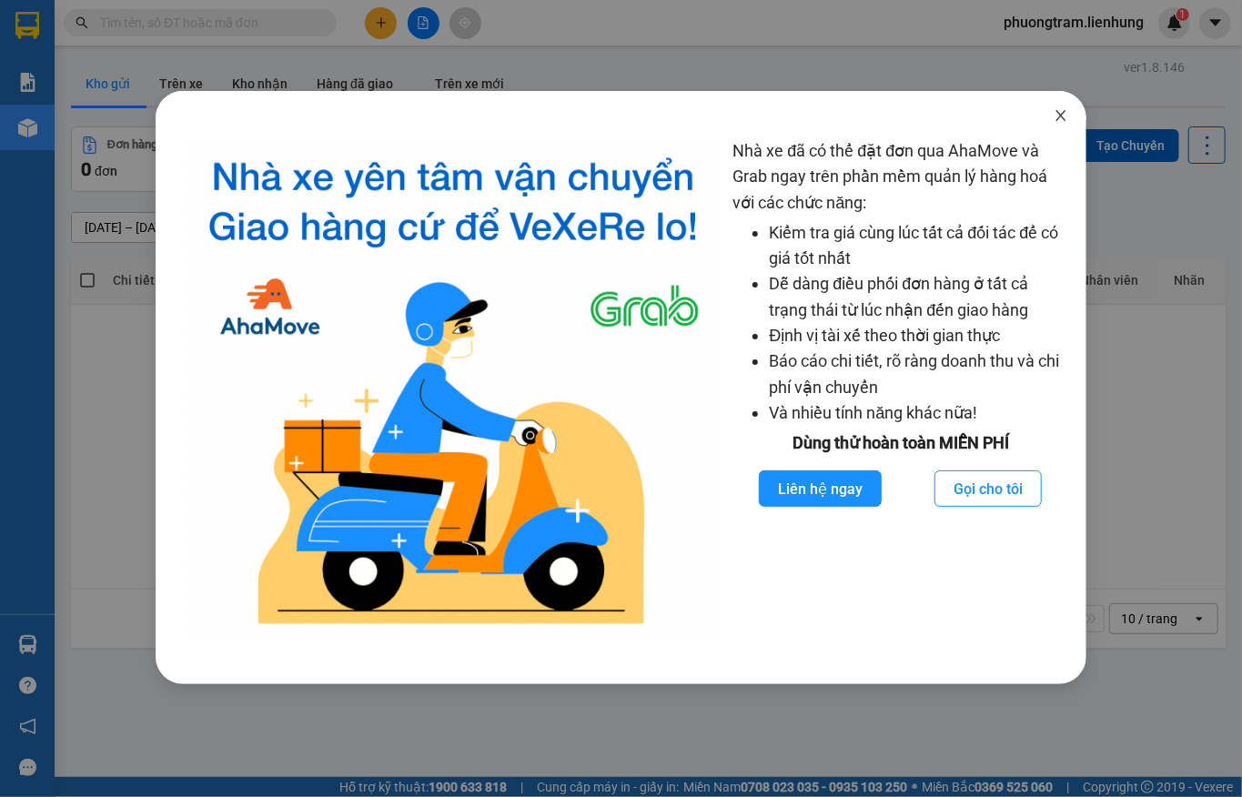
click at [1066, 123] on icon "close" at bounding box center [1060, 115] width 15 height 15
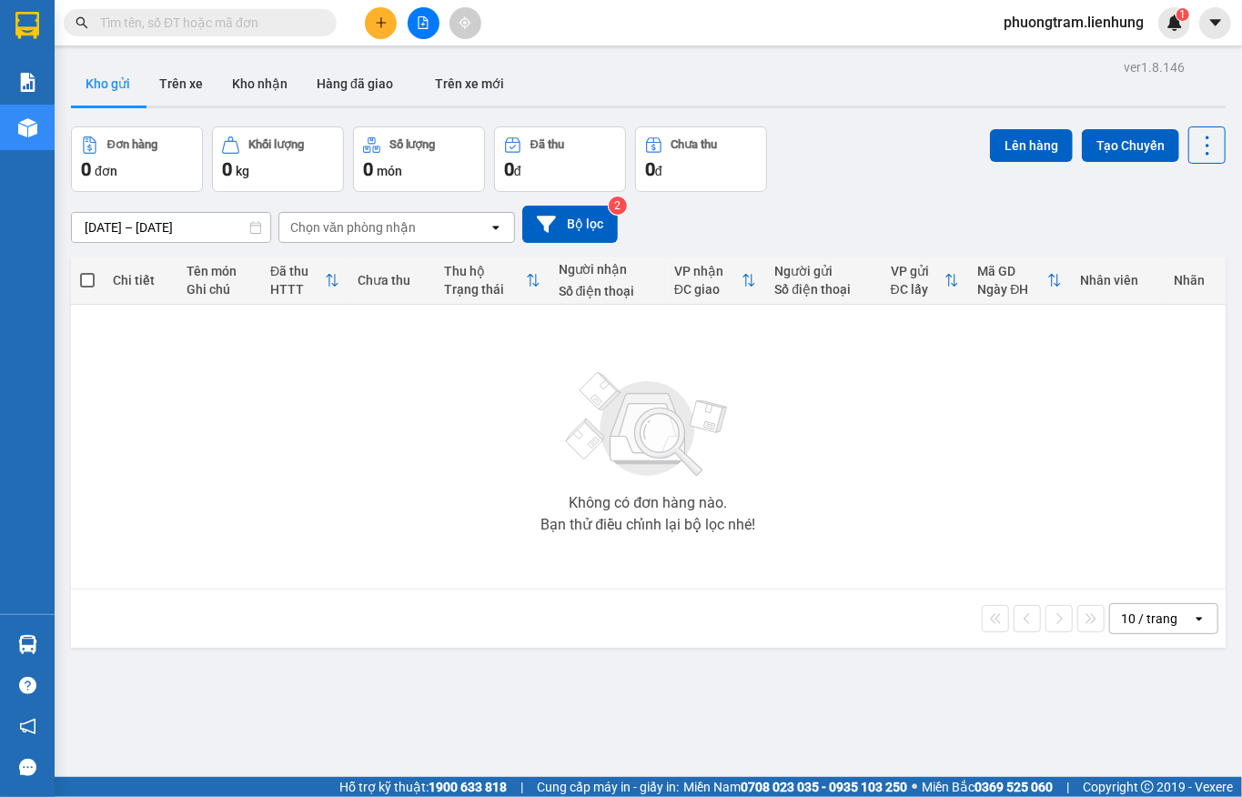
click at [182, 29] on input "text" at bounding box center [207, 23] width 215 height 20
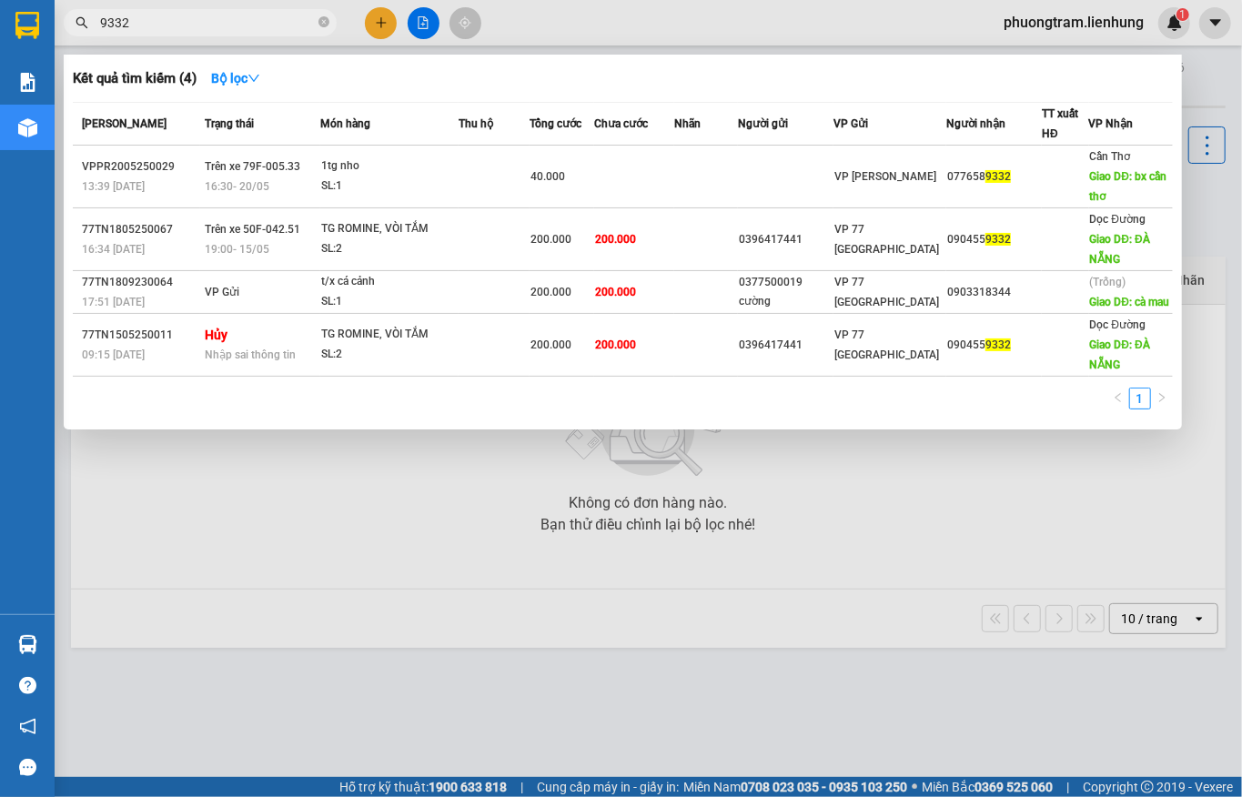
click at [106, 24] on input "9332" at bounding box center [207, 23] width 215 height 20
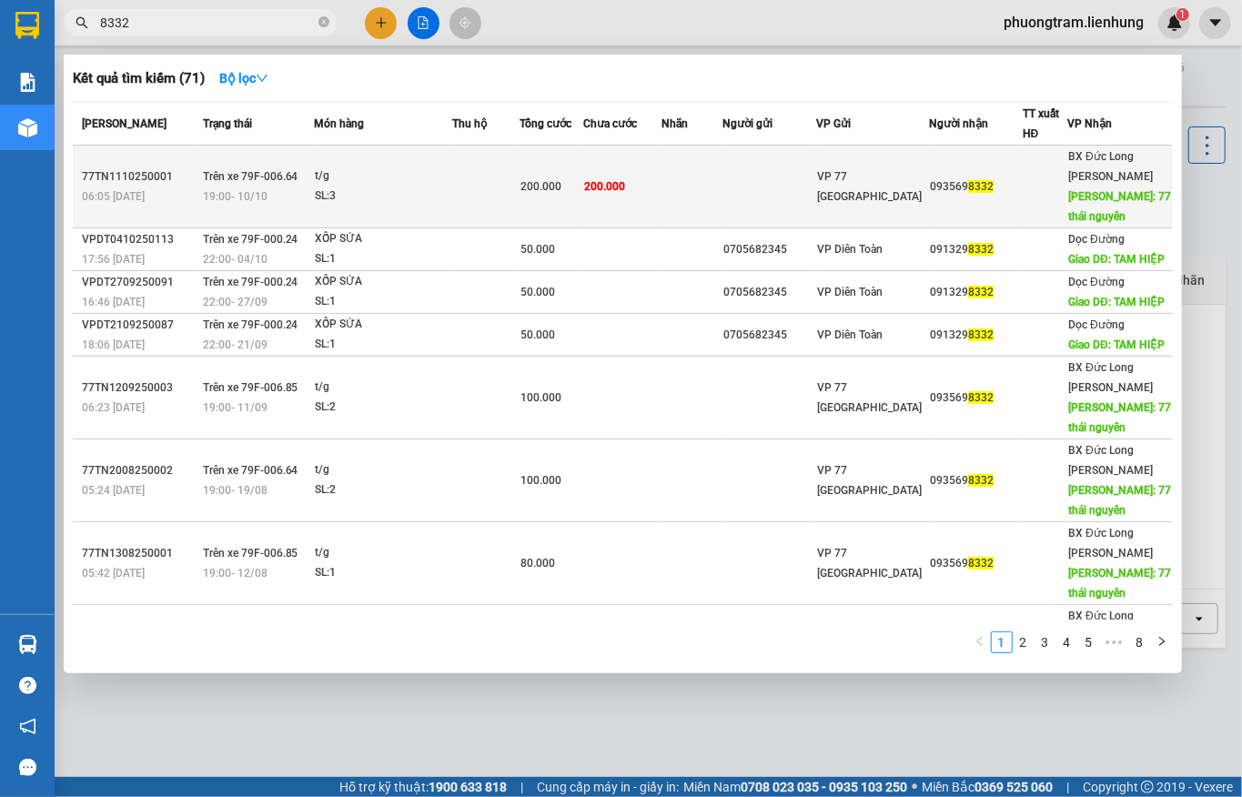
type input "8332"
click at [625, 186] on span "200.000" at bounding box center [604, 186] width 41 height 13
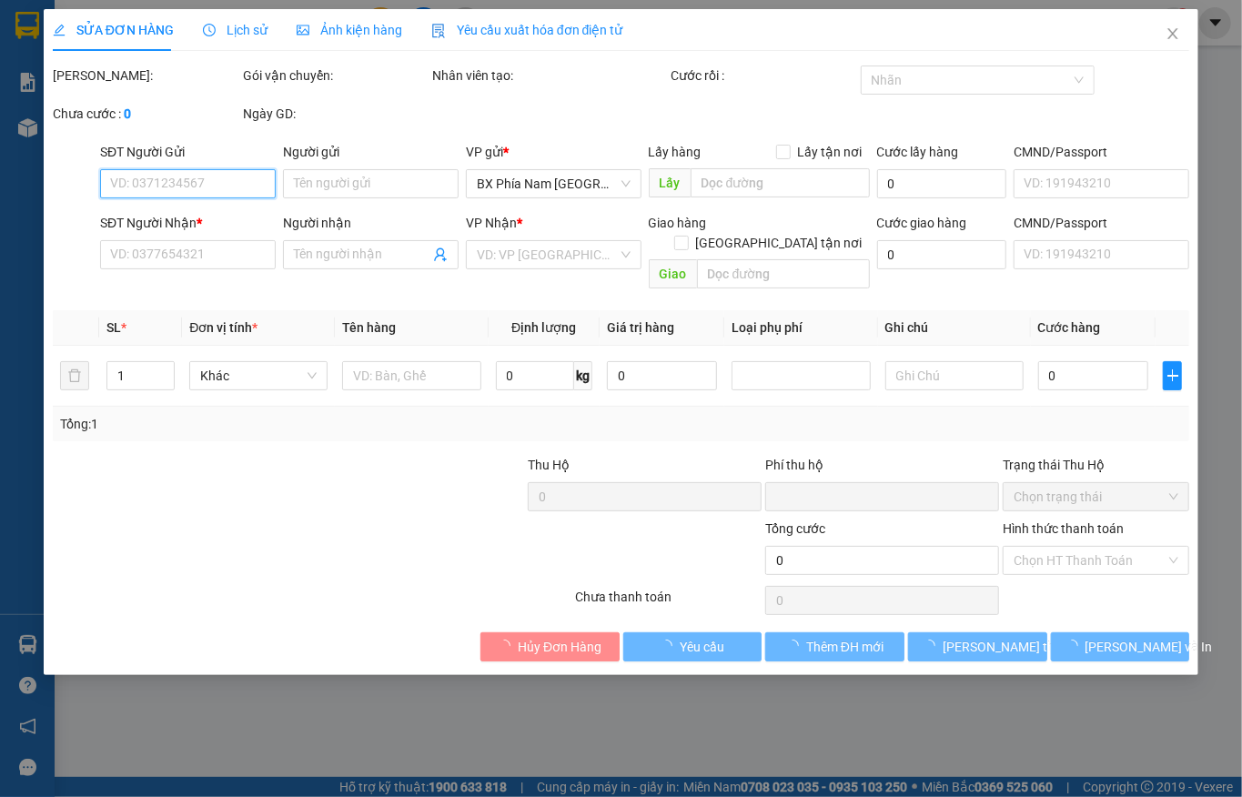
type input "0935698332"
type input "77 thái nguyên"
type input "0"
type input "200.000"
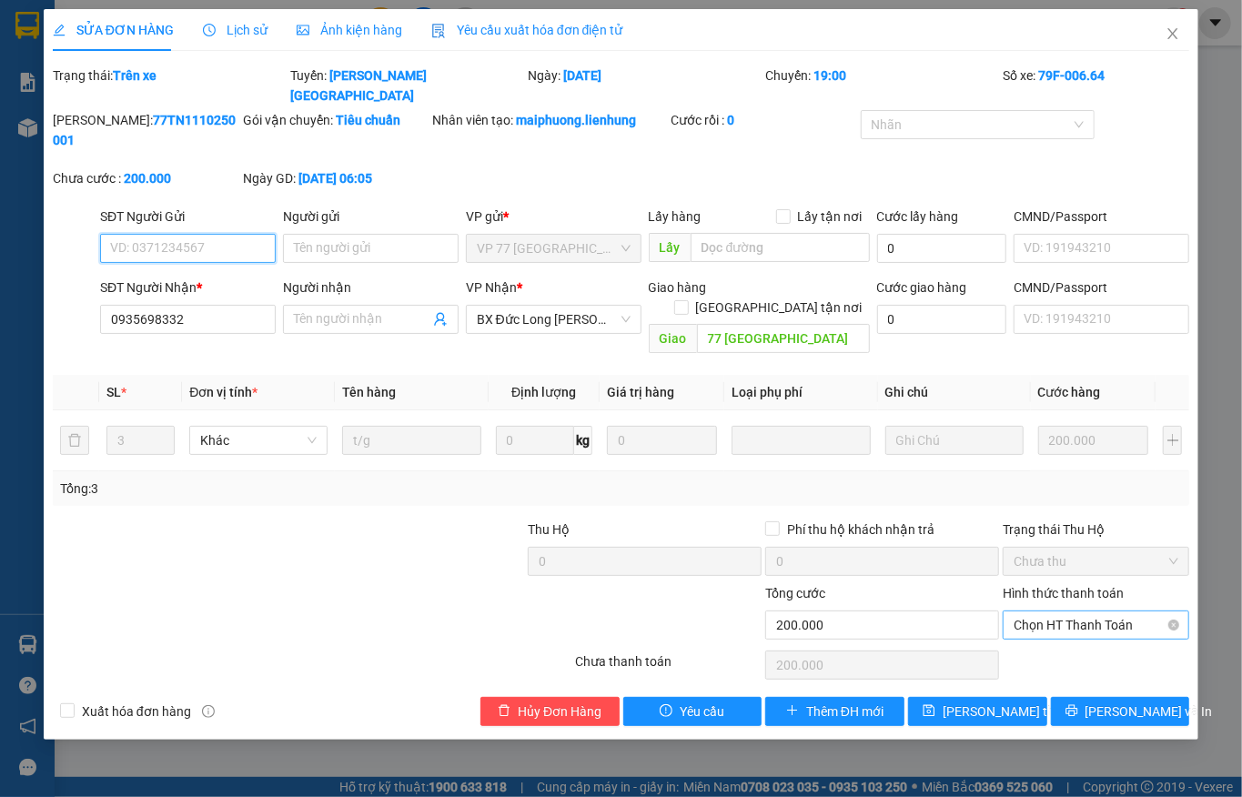
click at [1085, 611] on span "Chọn HT Thanh Toán" at bounding box center [1095, 624] width 165 height 27
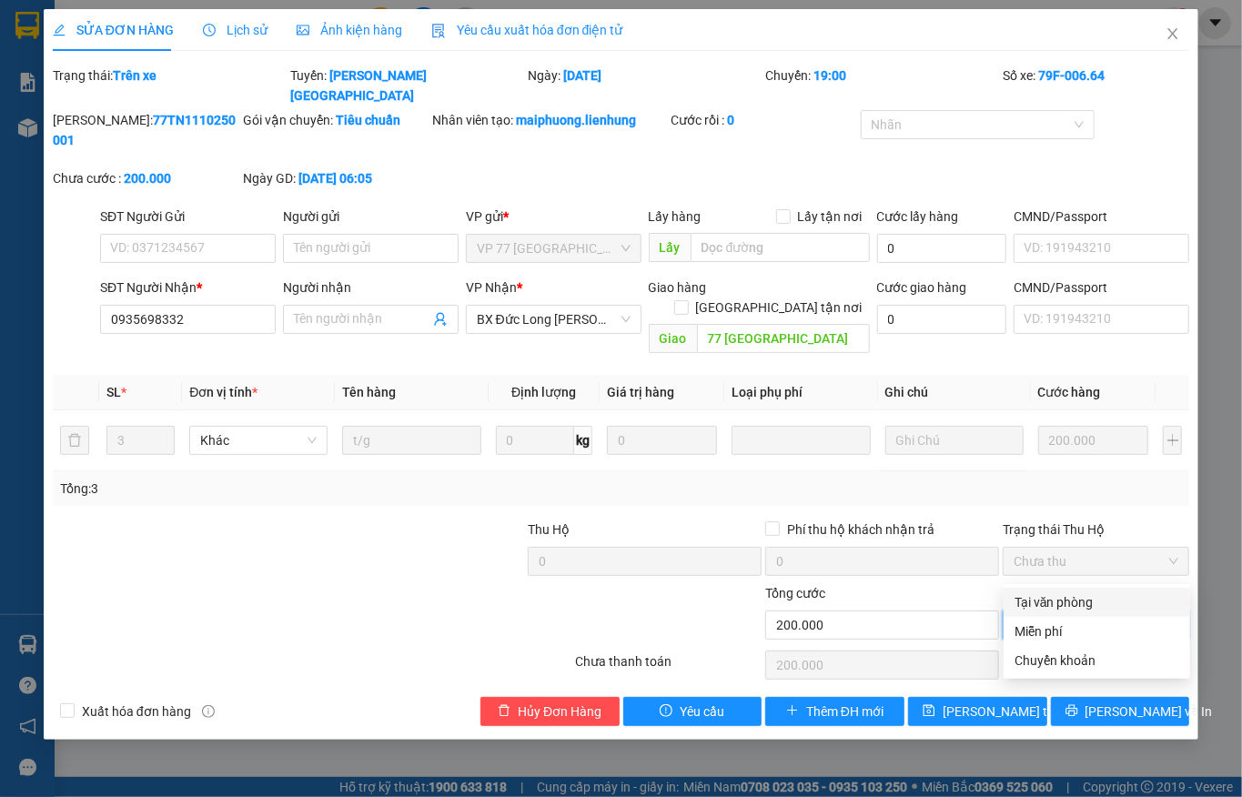
click at [1068, 602] on div "Tại văn phòng" at bounding box center [1096, 602] width 165 height 20
type input "0"
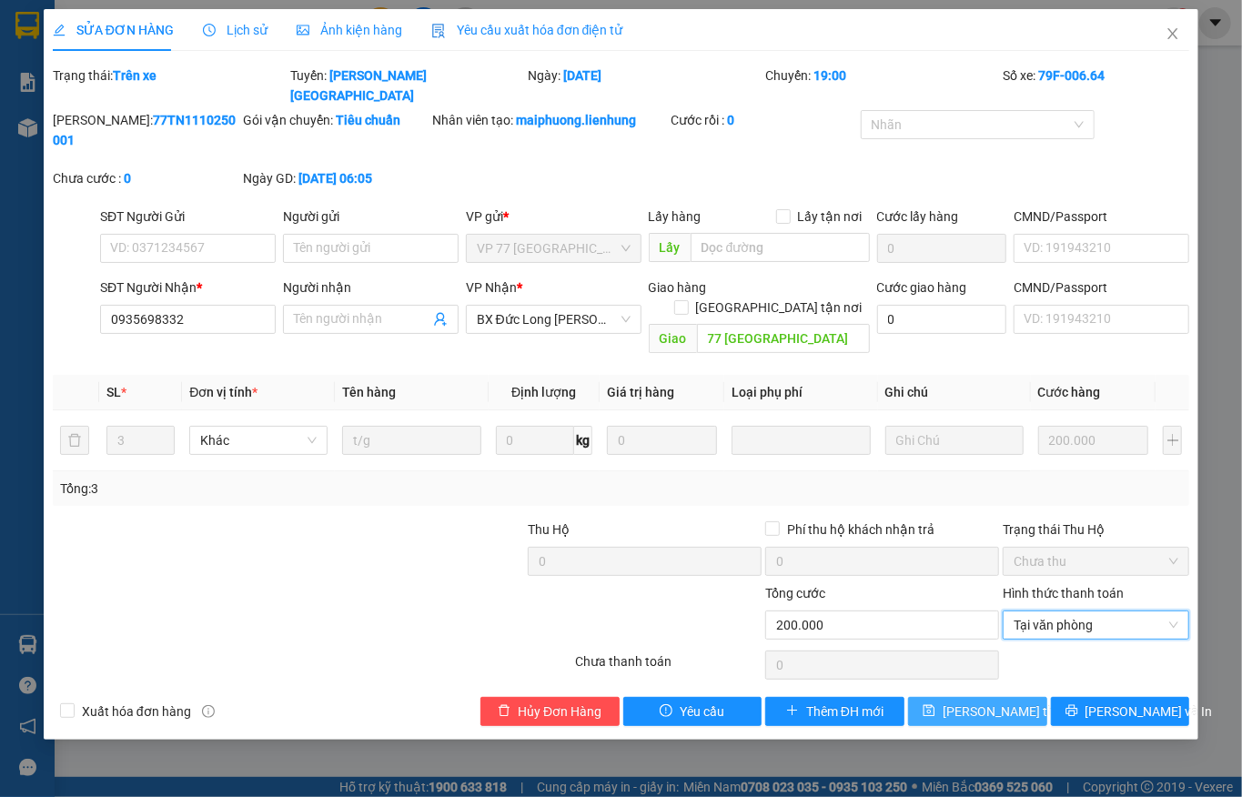
click at [1009, 701] on span "Lưu thay đổi" at bounding box center [1015, 711] width 146 height 20
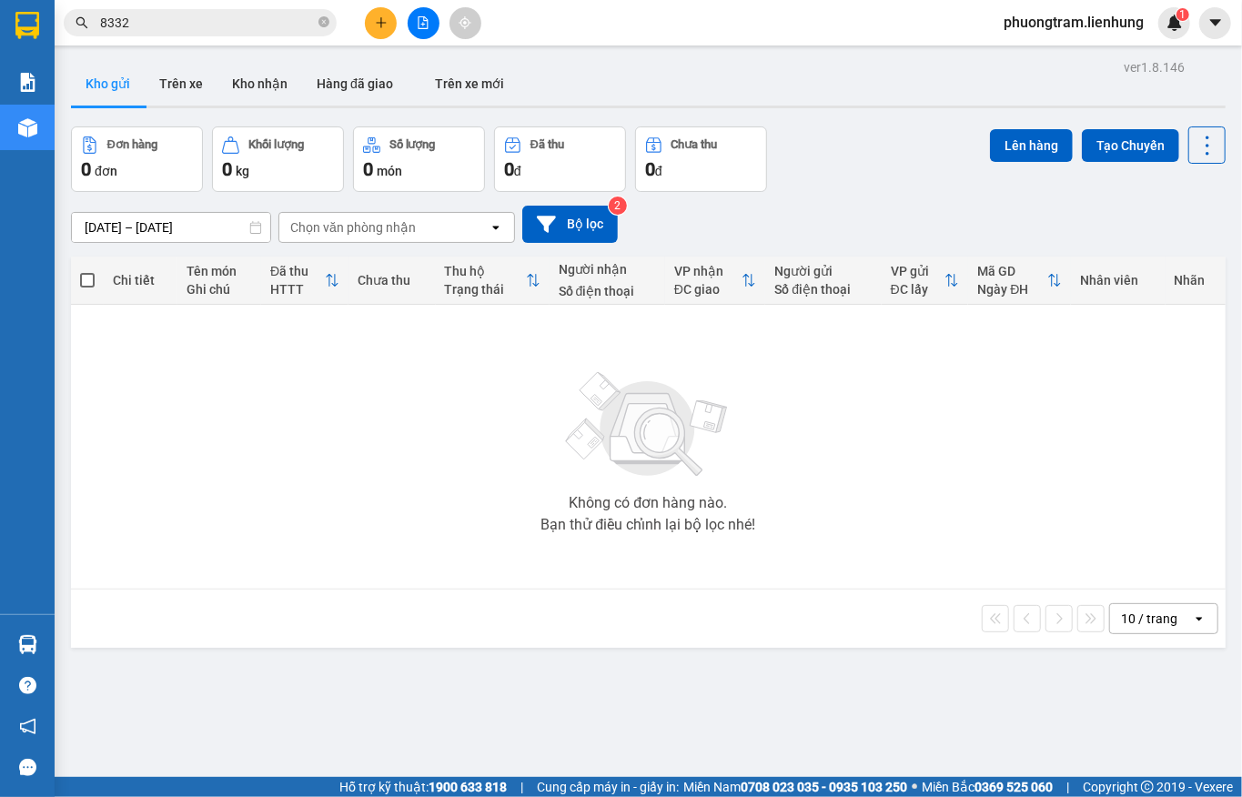
click at [216, 15] on input "8332" at bounding box center [207, 23] width 215 height 20
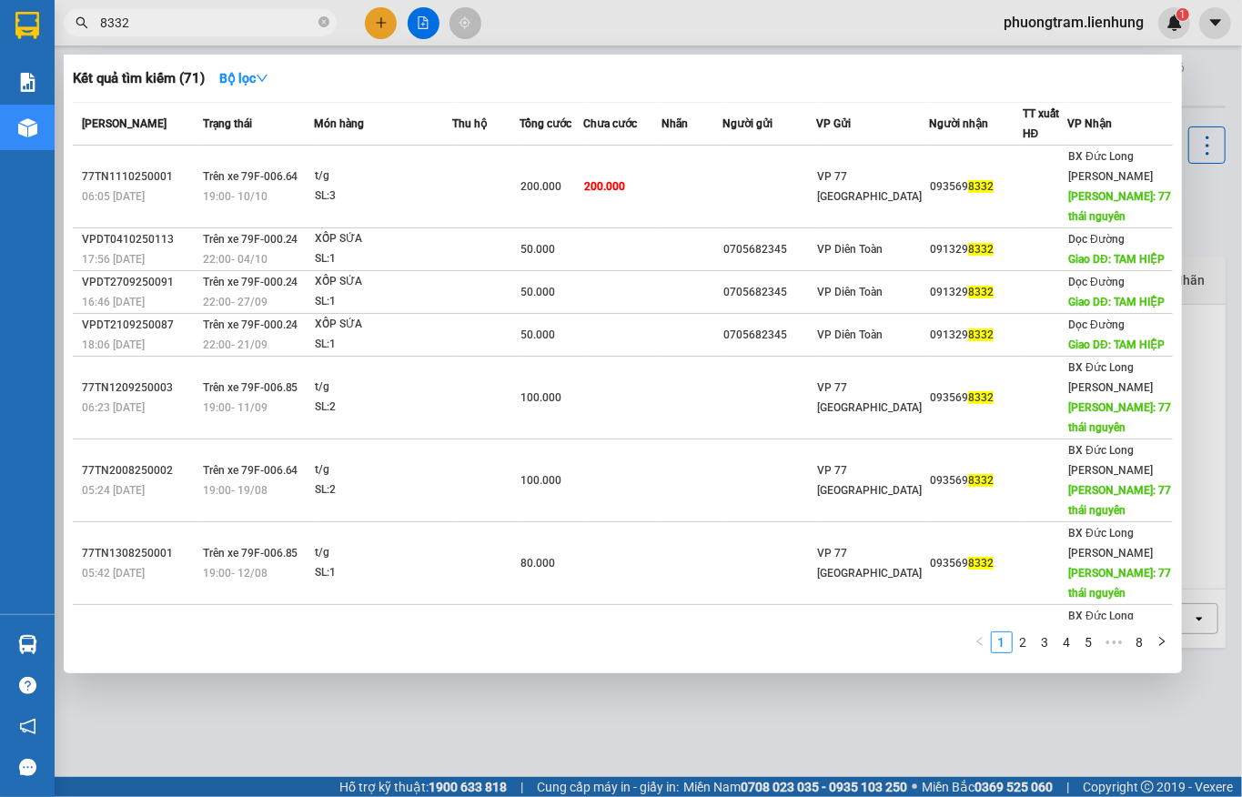
click at [216, 15] on input "8332" at bounding box center [207, 23] width 215 height 20
paste input "077777748"
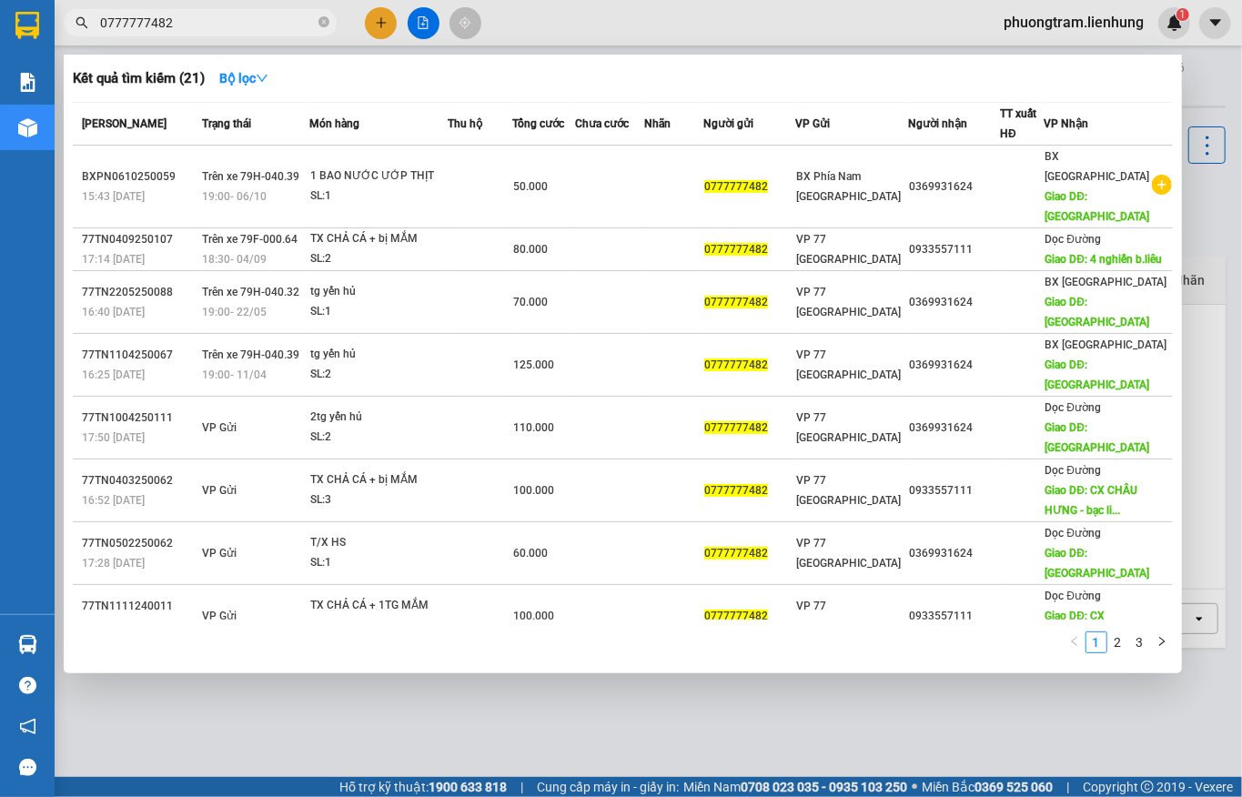
type input "0777777482"
click at [320, 20] on icon "close-circle" at bounding box center [323, 21] width 11 height 11
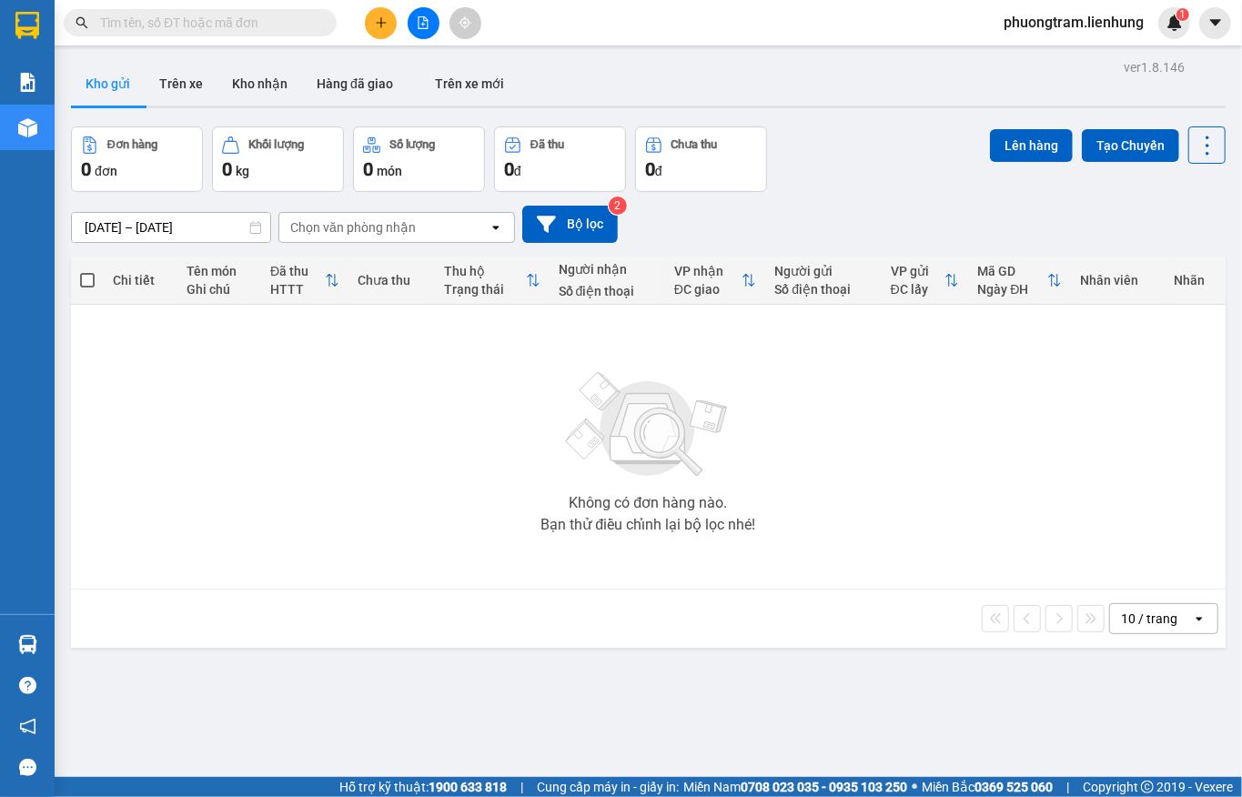
click at [258, 20] on input "text" at bounding box center [207, 23] width 215 height 20
paste input "0335052737"
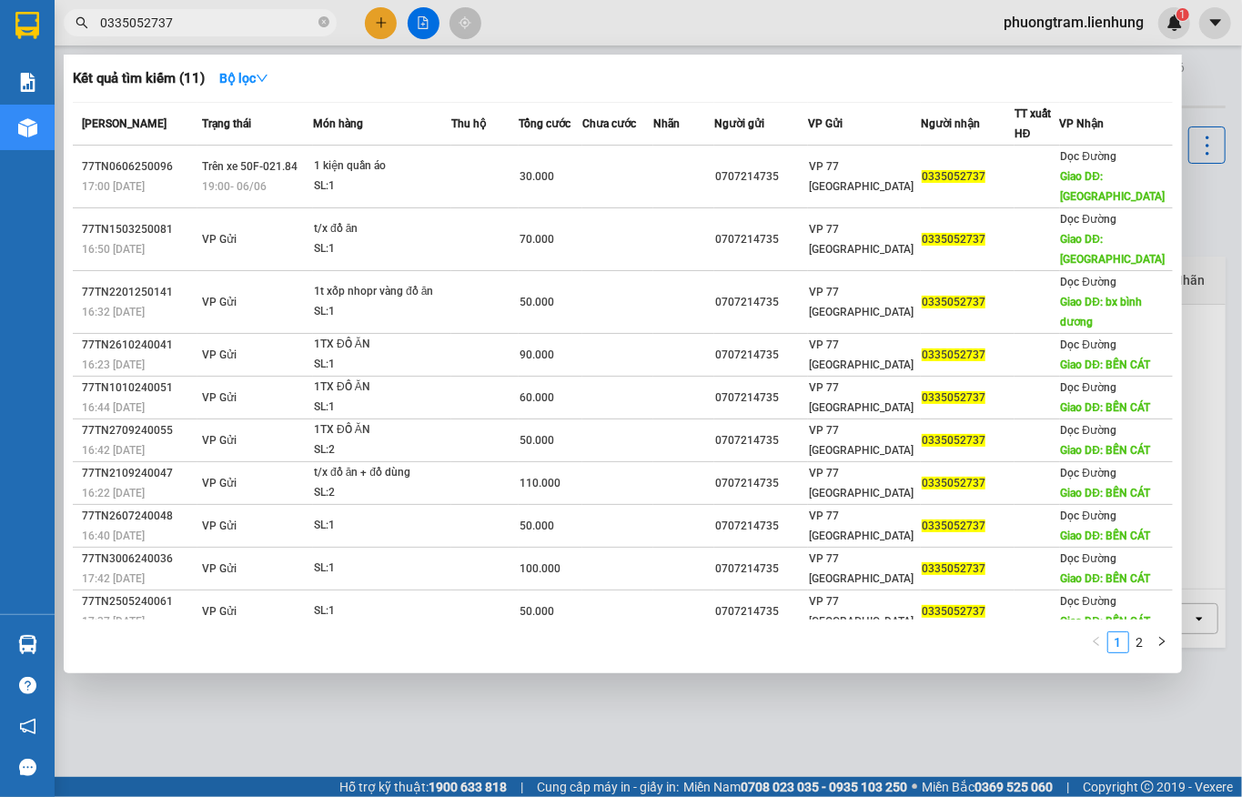
type input "0335052737"
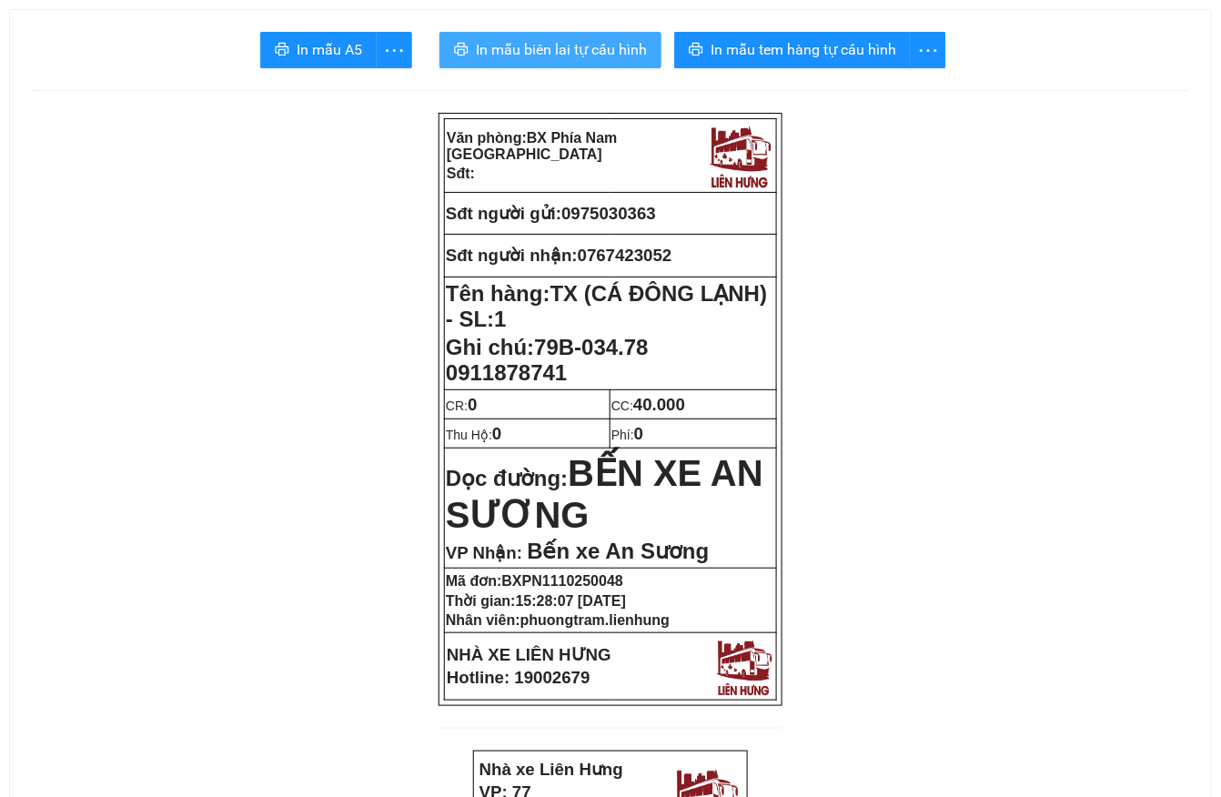
click at [486, 41] on span "In mẫu biên lai tự cấu hình" at bounding box center [561, 49] width 171 height 23
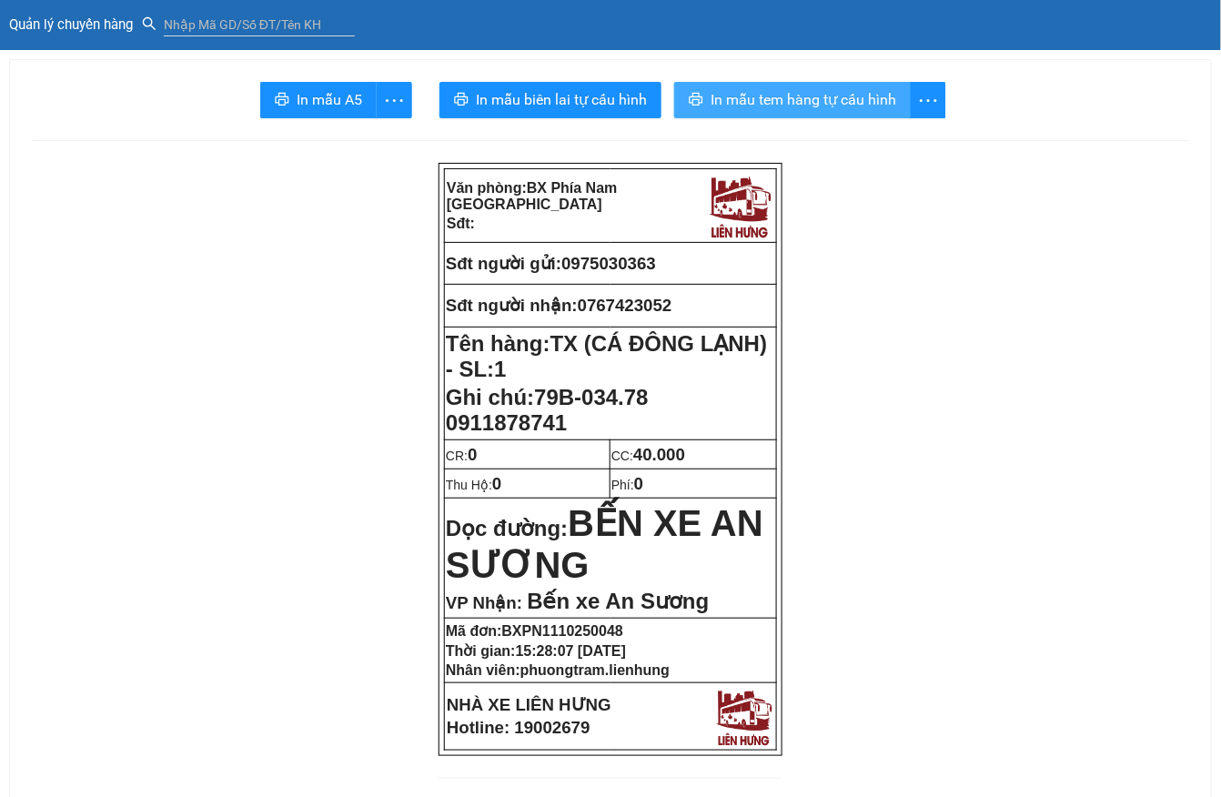
click at [801, 109] on span "In mẫu tem hàng tự cấu hình" at bounding box center [803, 99] width 186 height 23
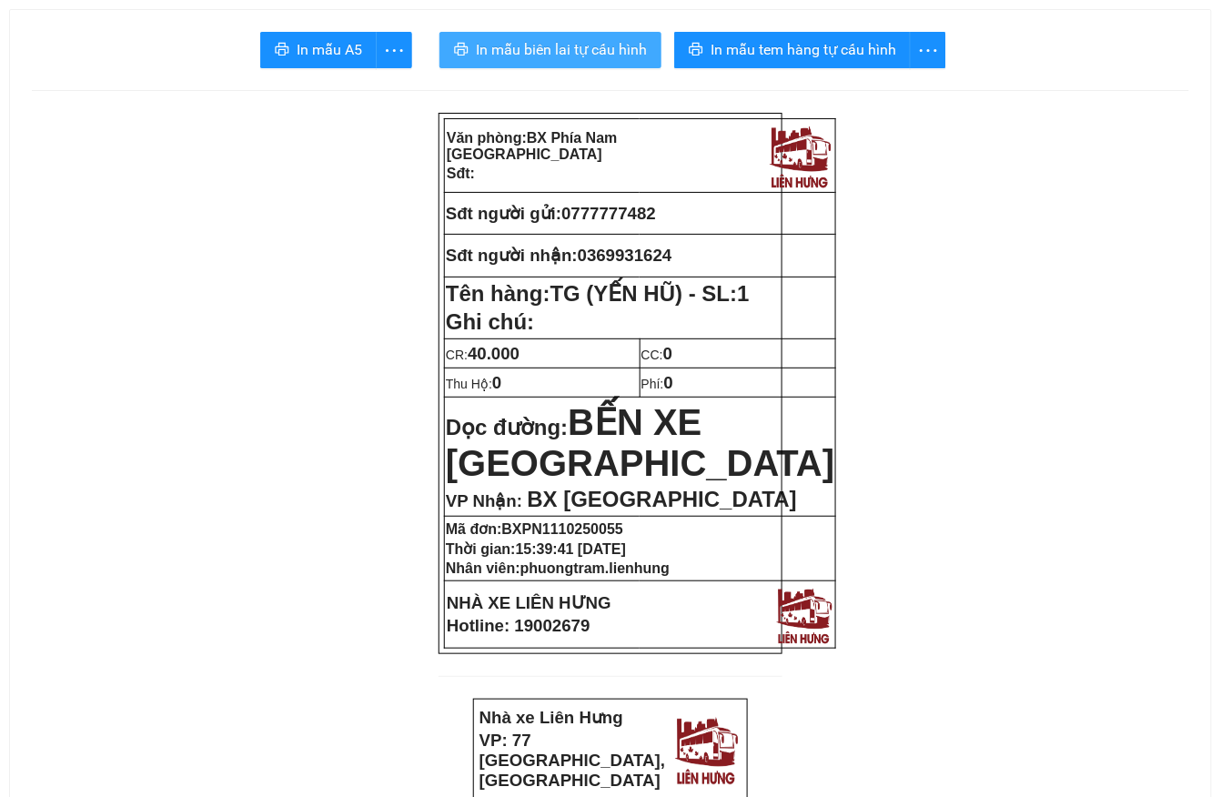
click at [549, 34] on button "In mẫu biên lai tự cấu hình" at bounding box center [550, 50] width 222 height 36
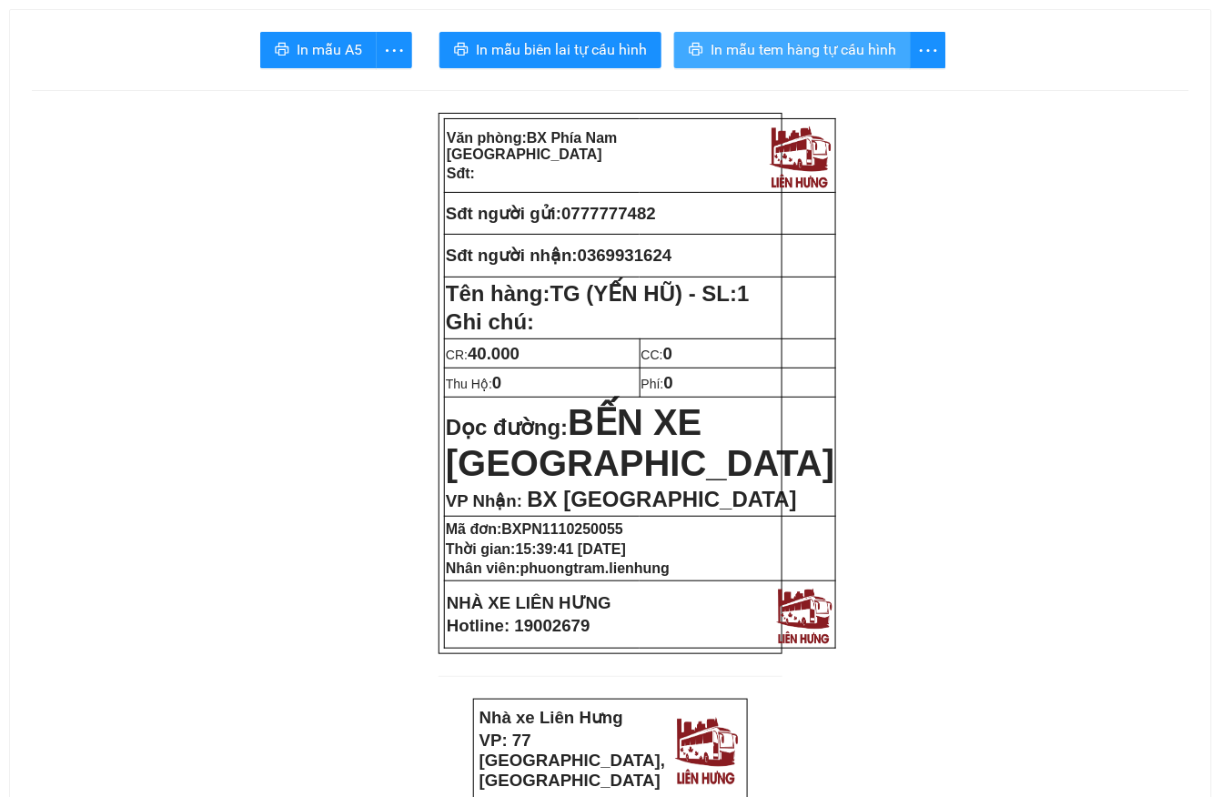
click at [856, 48] on span "In mẫu tem hàng tự cấu hình" at bounding box center [803, 49] width 186 height 23
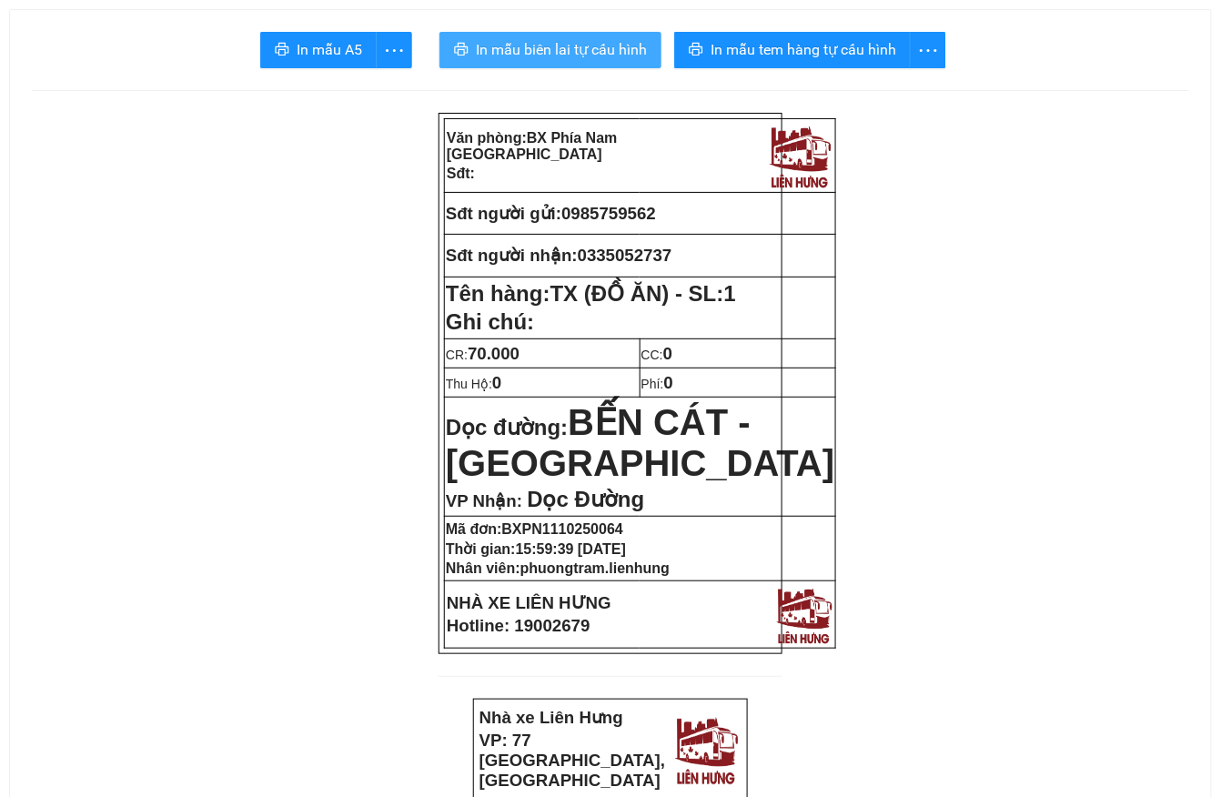
click at [573, 34] on button "In mẫu biên lai tự cấu hình" at bounding box center [550, 50] width 222 height 36
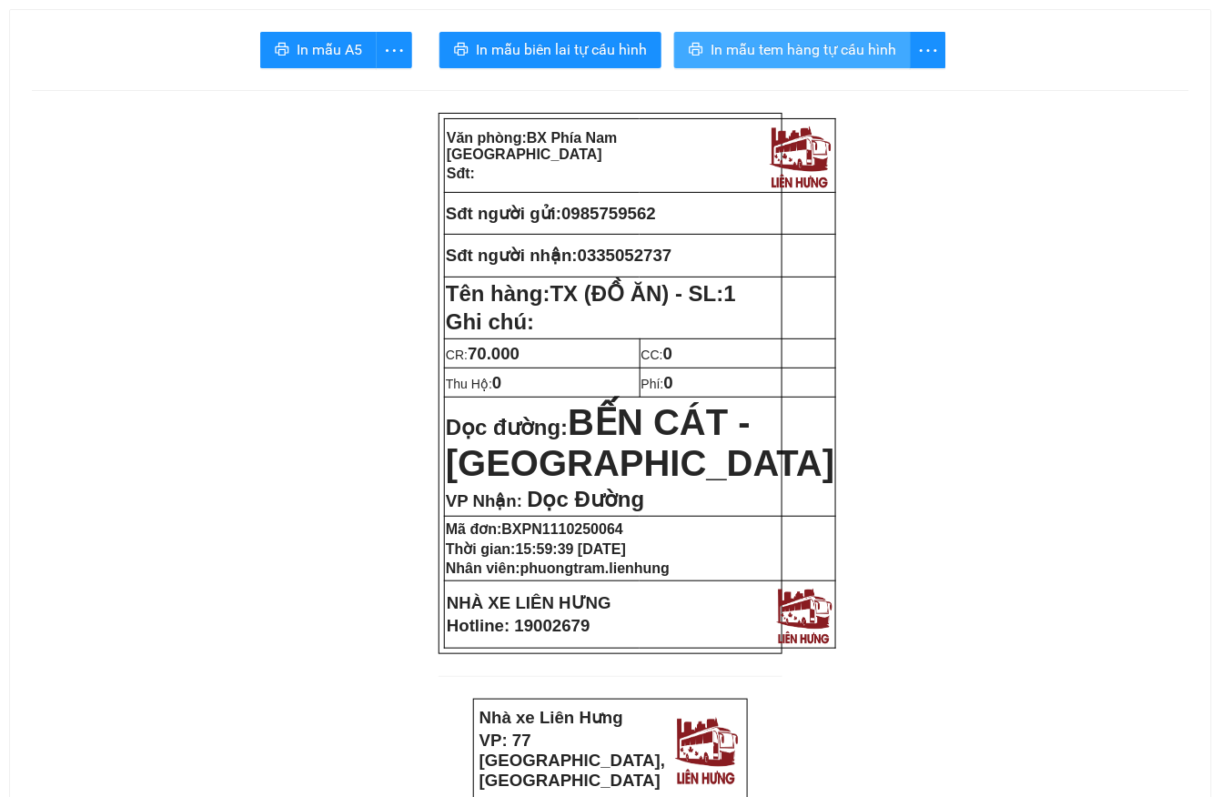
click at [802, 49] on span "In mẫu tem hàng tự cấu hình" at bounding box center [803, 49] width 186 height 23
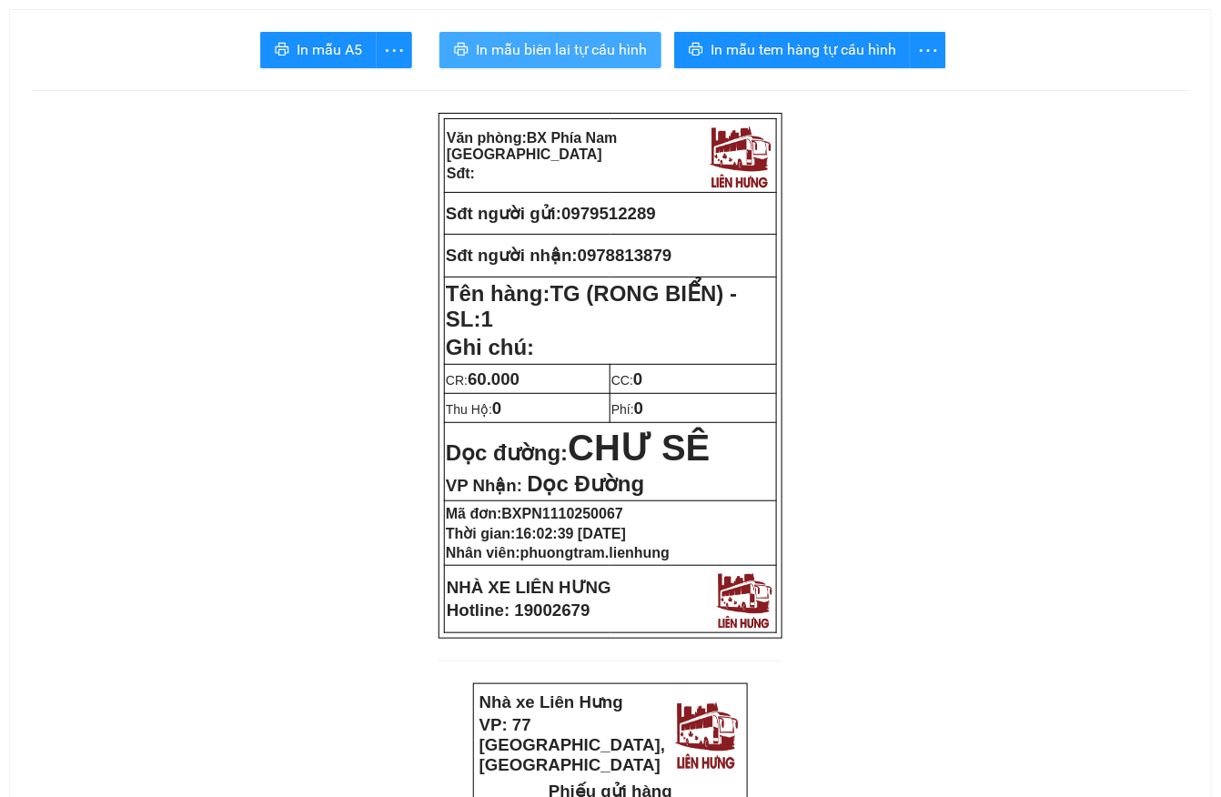
click at [532, 51] on span "In mẫu biên lai tự cấu hình" at bounding box center [561, 49] width 171 height 23
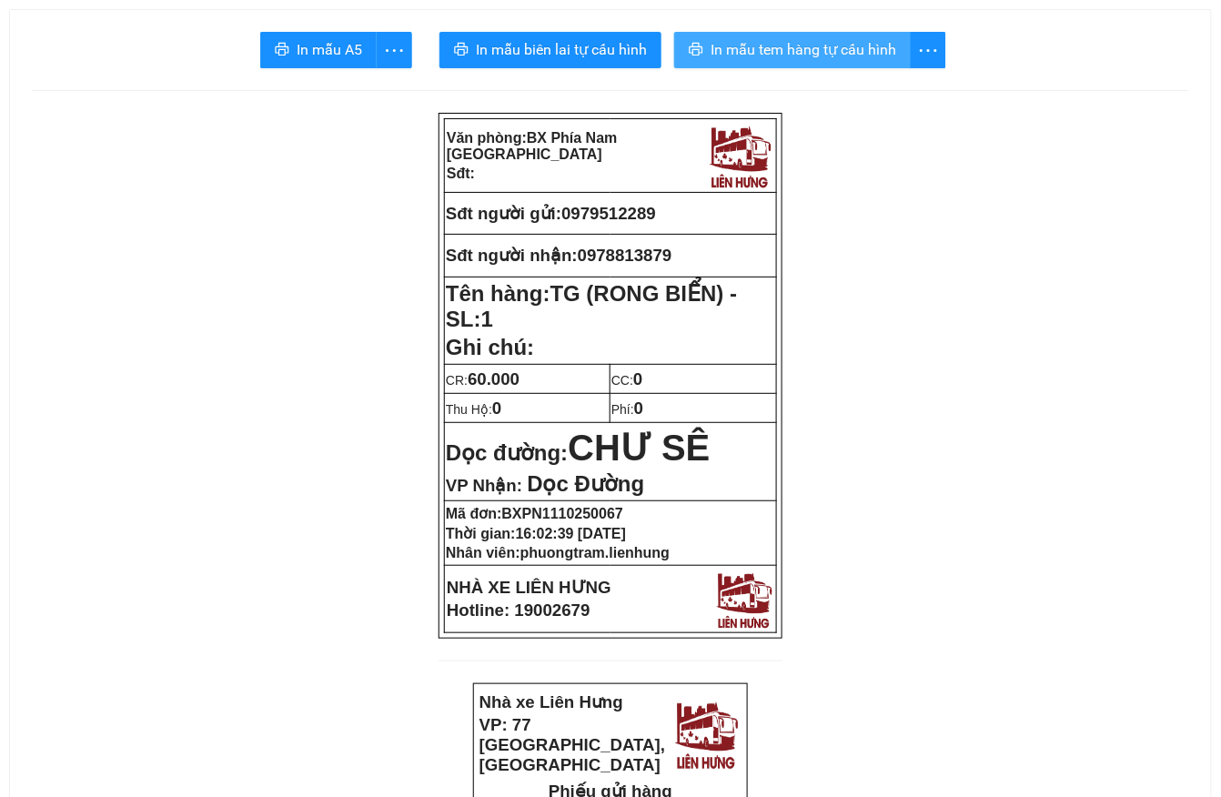
click at [760, 55] on span "In mẫu tem hàng tự cấu hình" at bounding box center [803, 49] width 186 height 23
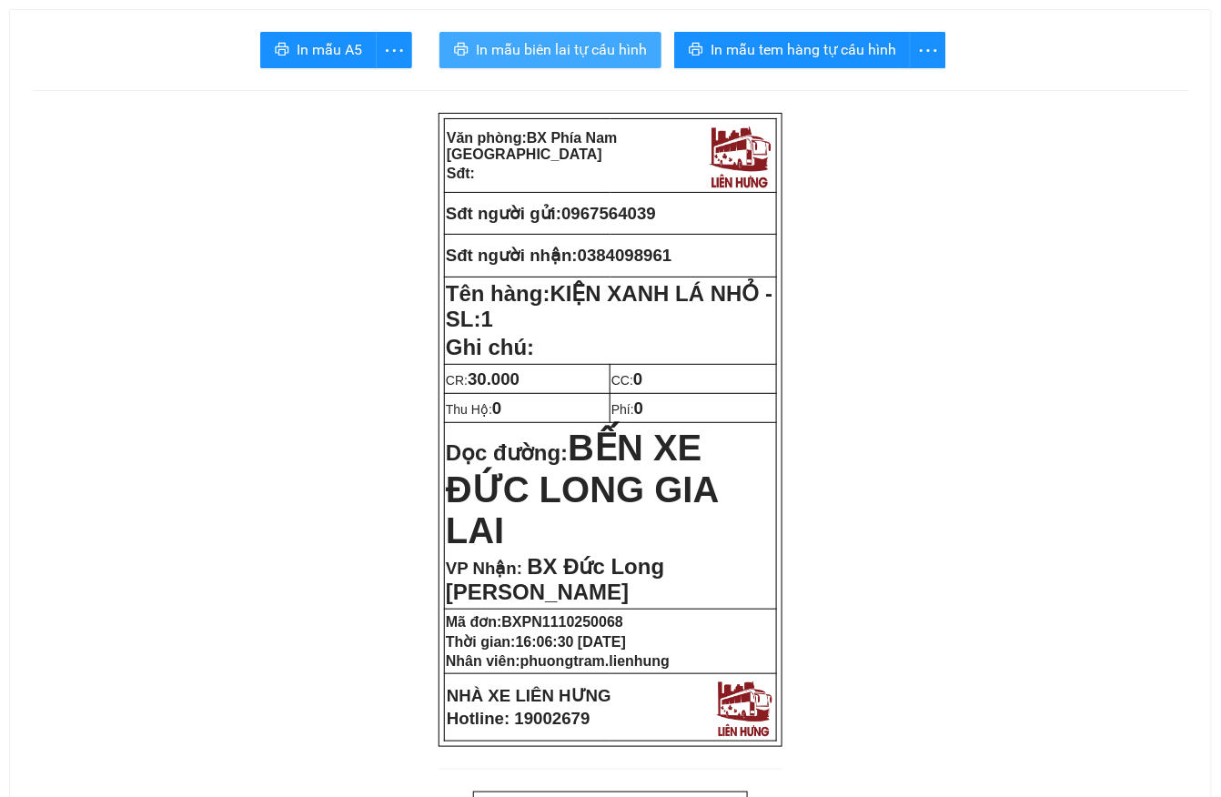
click at [562, 58] on span "In mẫu biên lai tự cấu hình" at bounding box center [561, 49] width 171 height 23
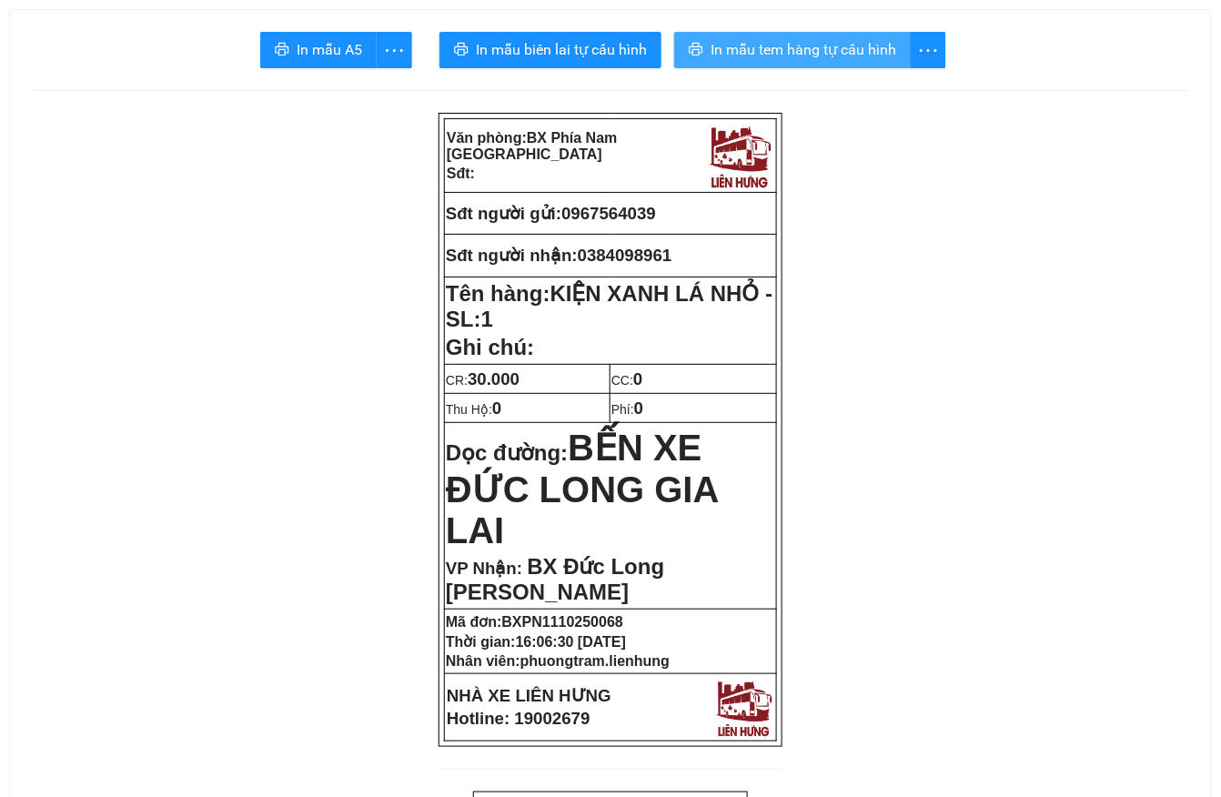
click at [757, 55] on span "In mẫu tem hàng tự cấu hình" at bounding box center [803, 49] width 186 height 23
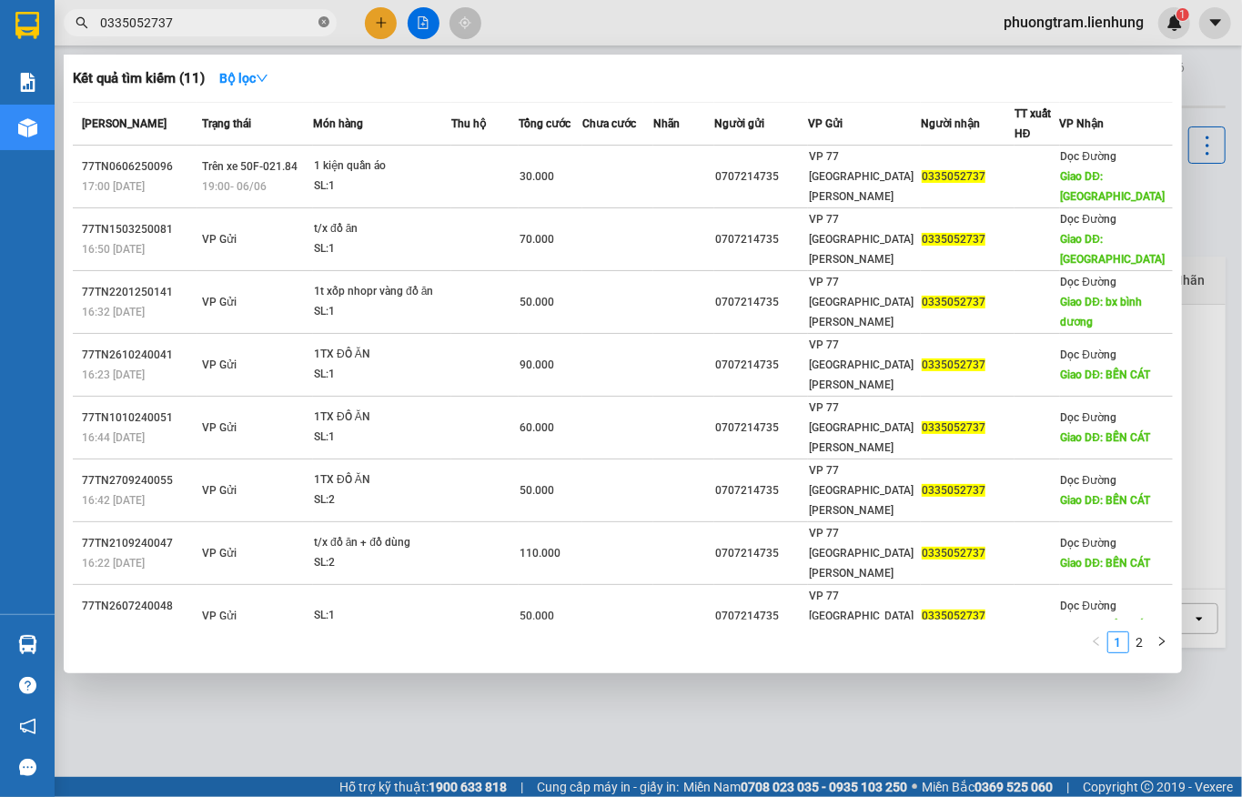
click at [321, 23] on icon "close-circle" at bounding box center [323, 21] width 11 height 11
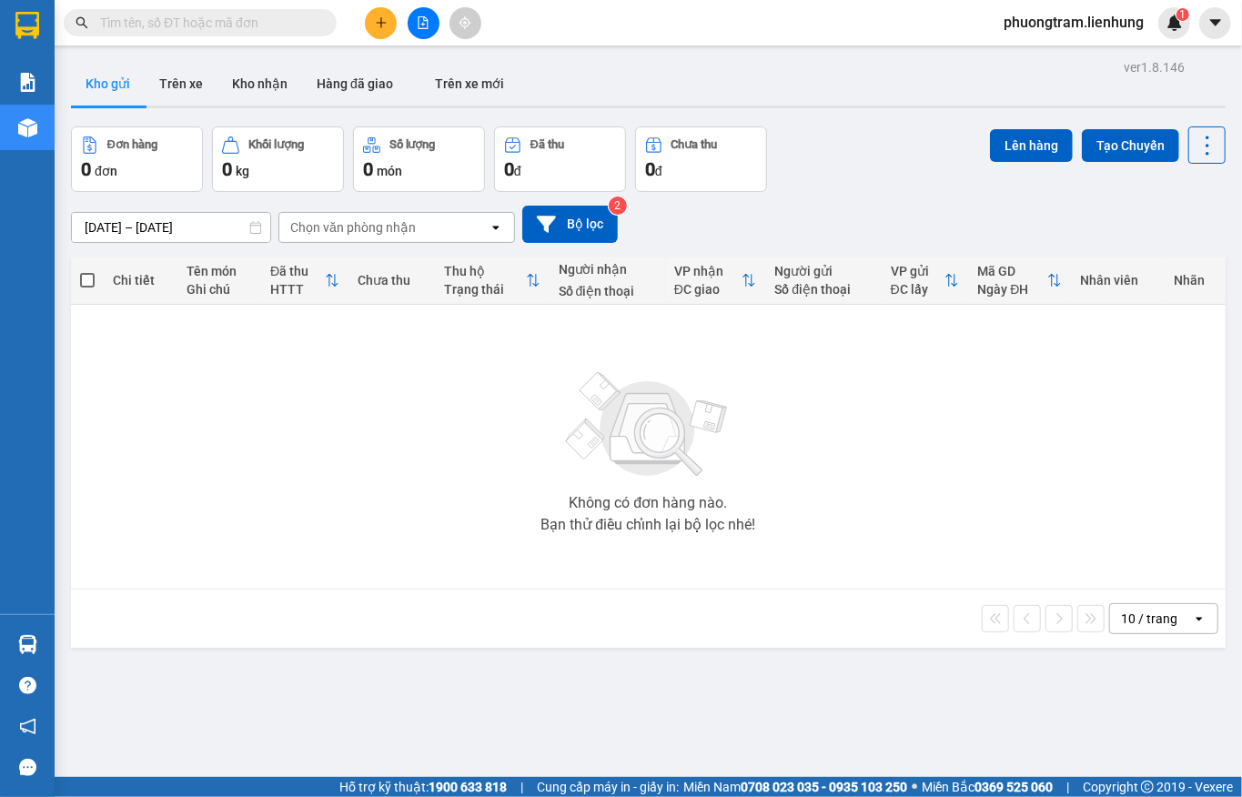
click at [207, 15] on input "text" at bounding box center [207, 23] width 215 height 20
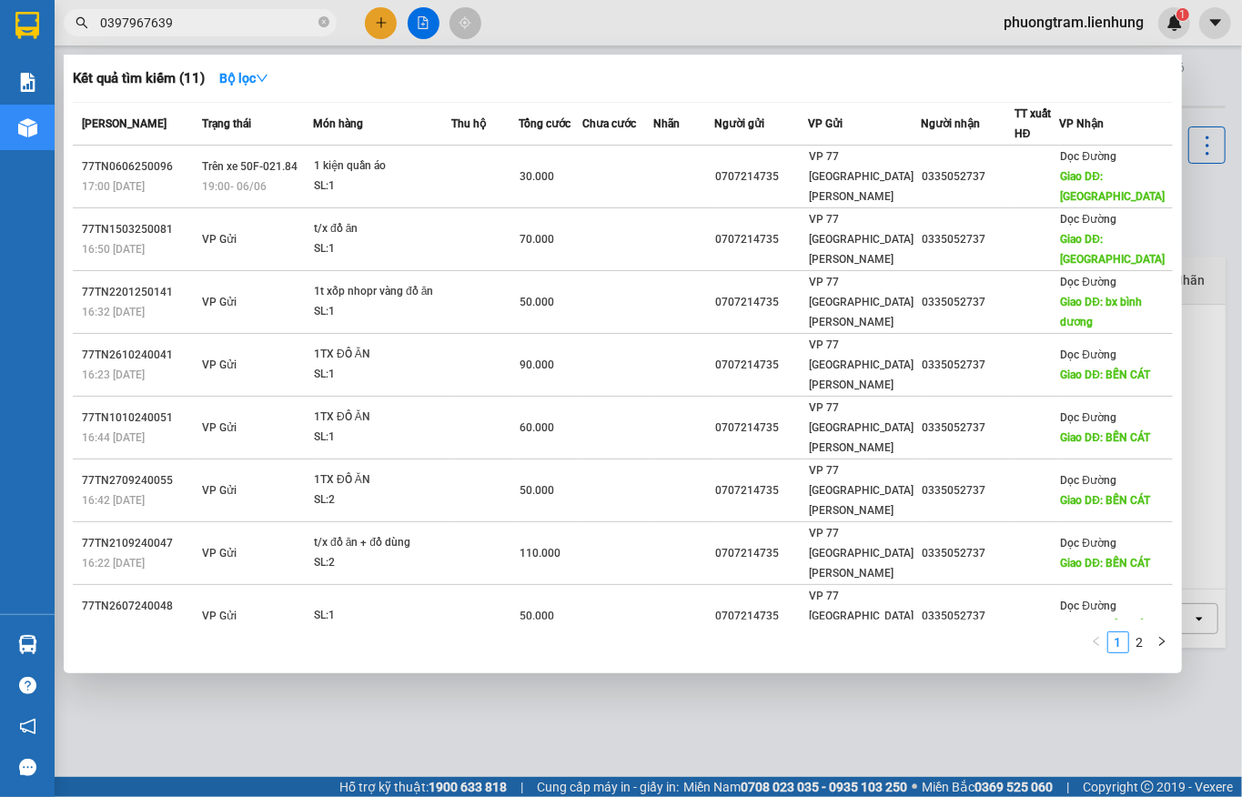
type input "0397967639"
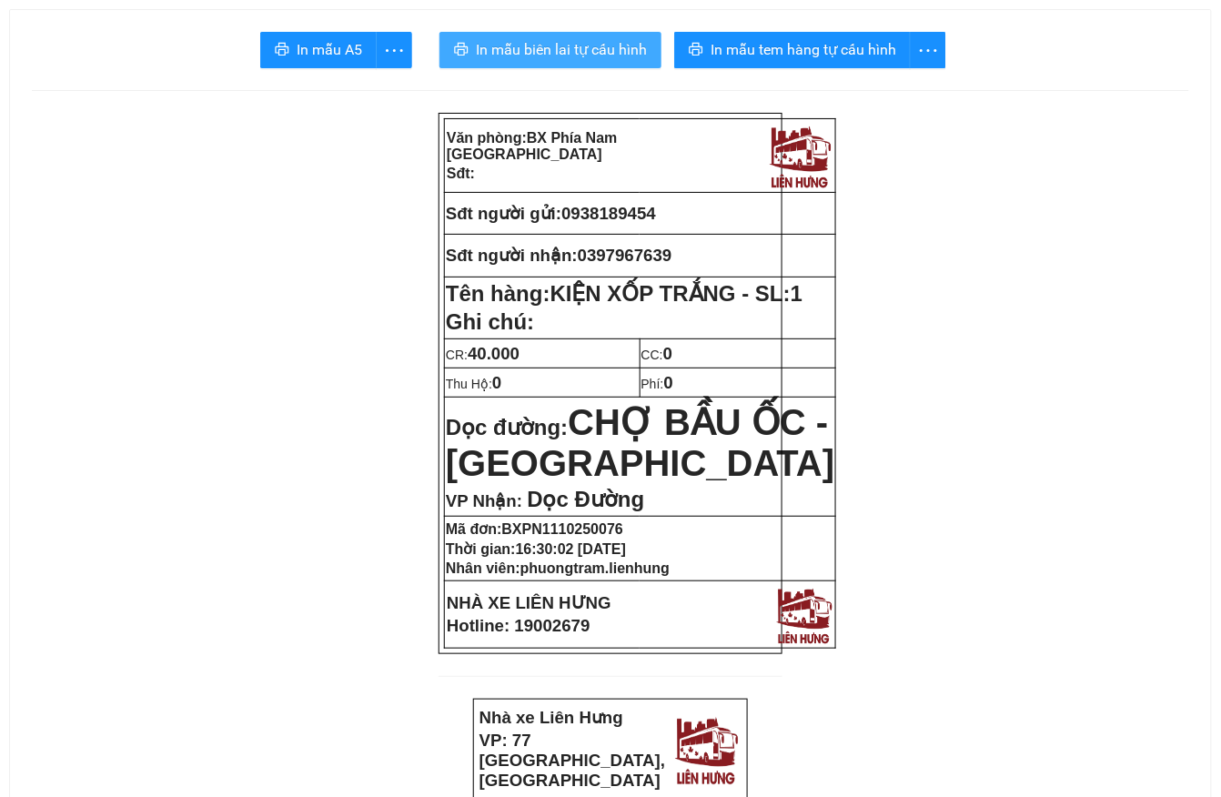
click at [551, 58] on span "In mẫu biên lai tự cấu hình" at bounding box center [561, 49] width 171 height 23
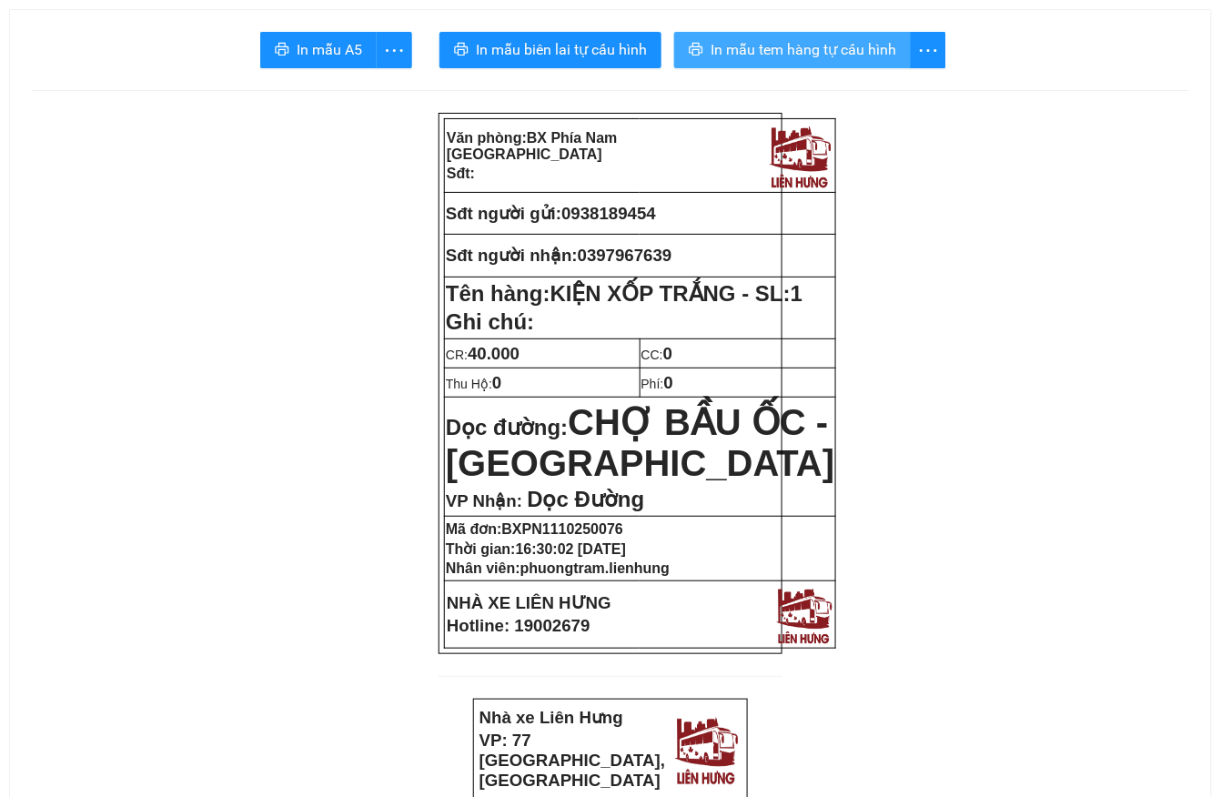
click at [777, 52] on span "In mẫu tem hàng tự cấu hình" at bounding box center [803, 49] width 186 height 23
